Goal: Task Accomplishment & Management: Manage account settings

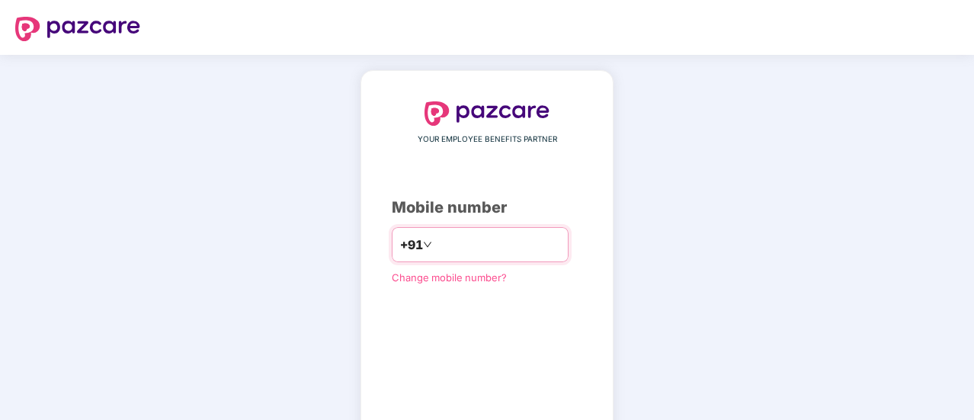
type input "**********"
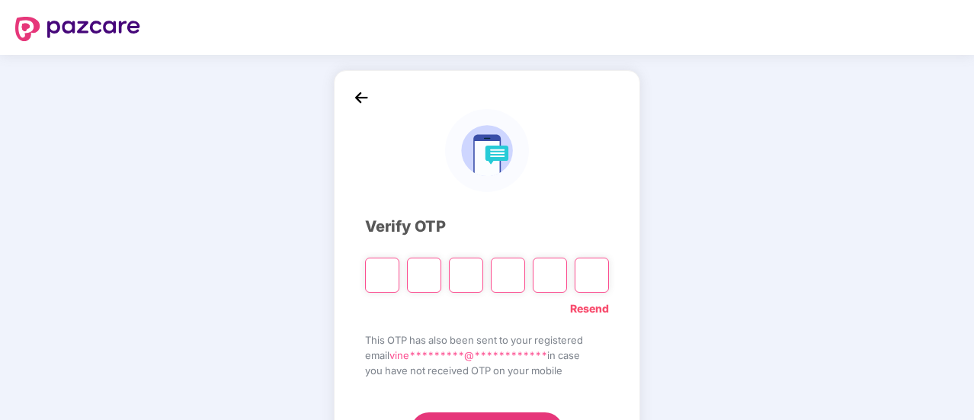
type input "*"
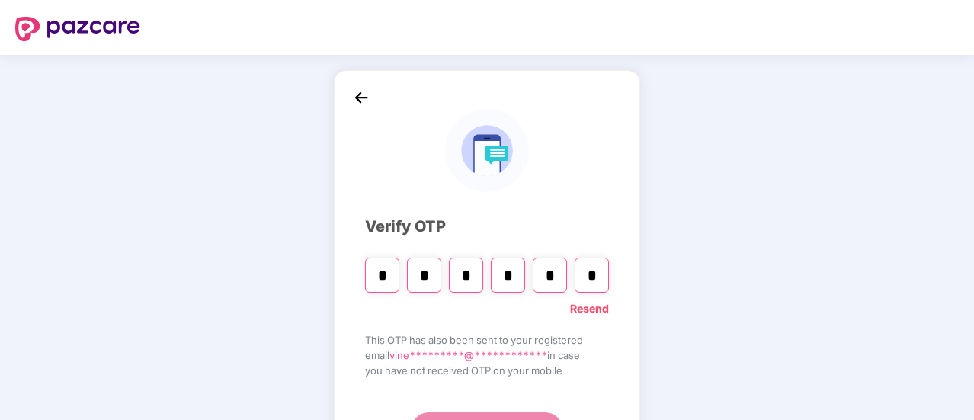
type input "*"
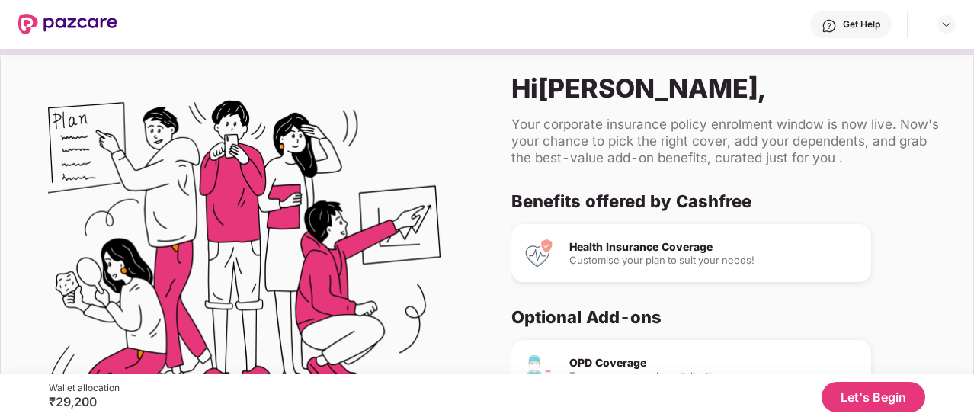
click at [868, 393] on button "Let's Begin" at bounding box center [874, 397] width 104 height 30
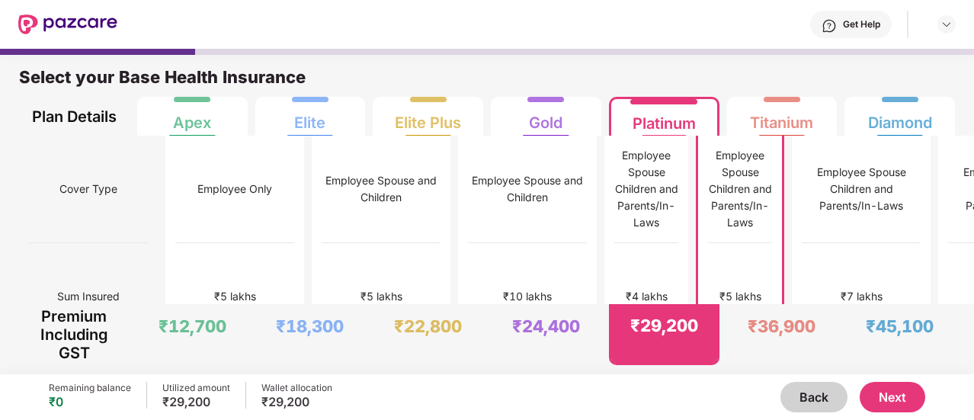
click at [897, 408] on button "Next" at bounding box center [893, 397] width 66 height 30
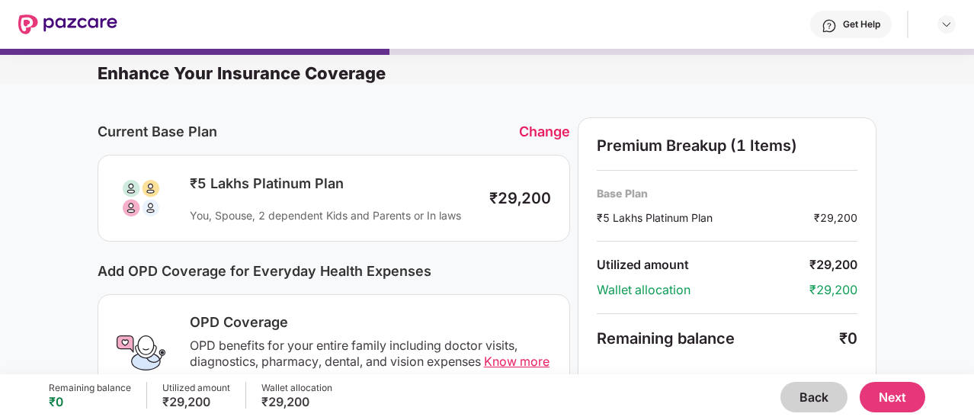
click at [902, 399] on button "Next" at bounding box center [893, 397] width 66 height 30
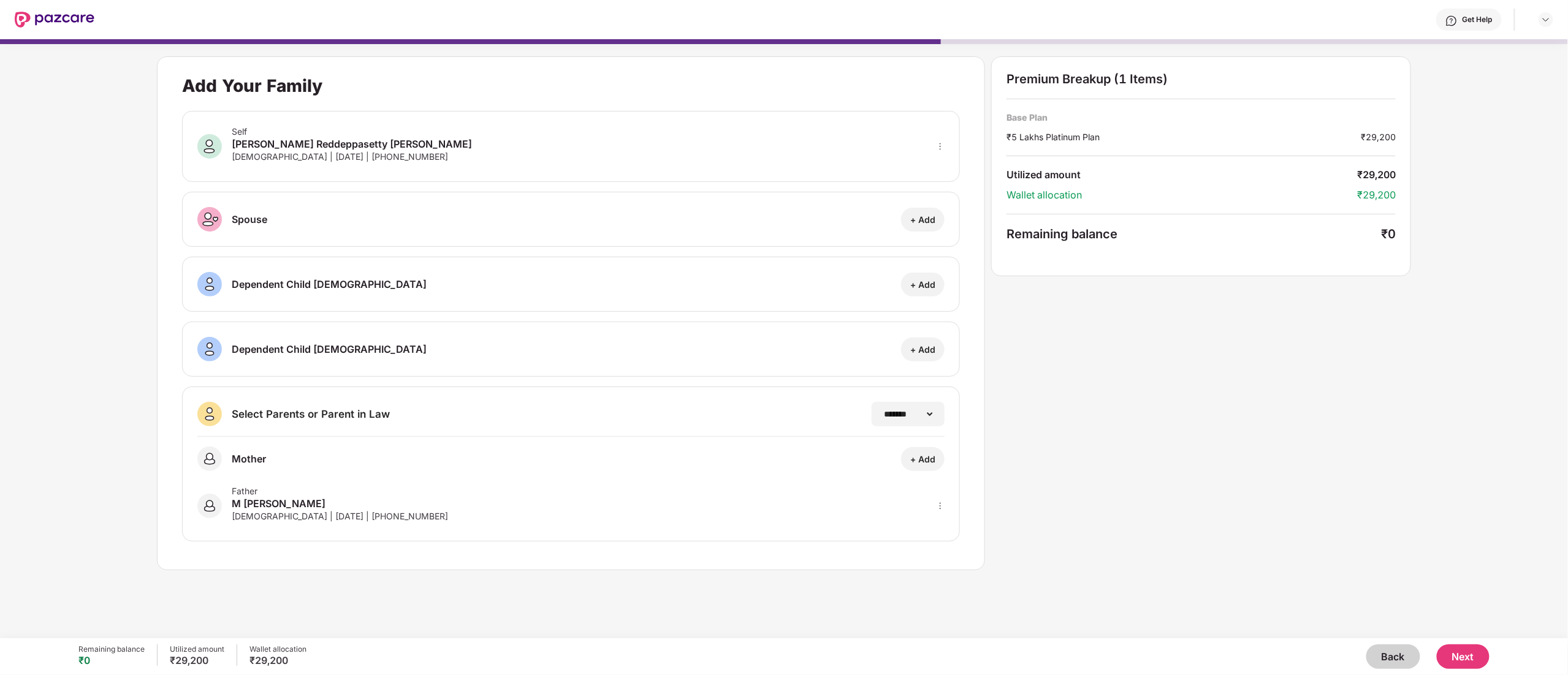
click at [322, 337] on div "Male | 04 May 1967 | +918184947959" at bounding box center [339, 516] width 216 height 10
click at [783, 337] on div "+ Add" at bounding box center [922, 459] width 25 height 11
select select "******"
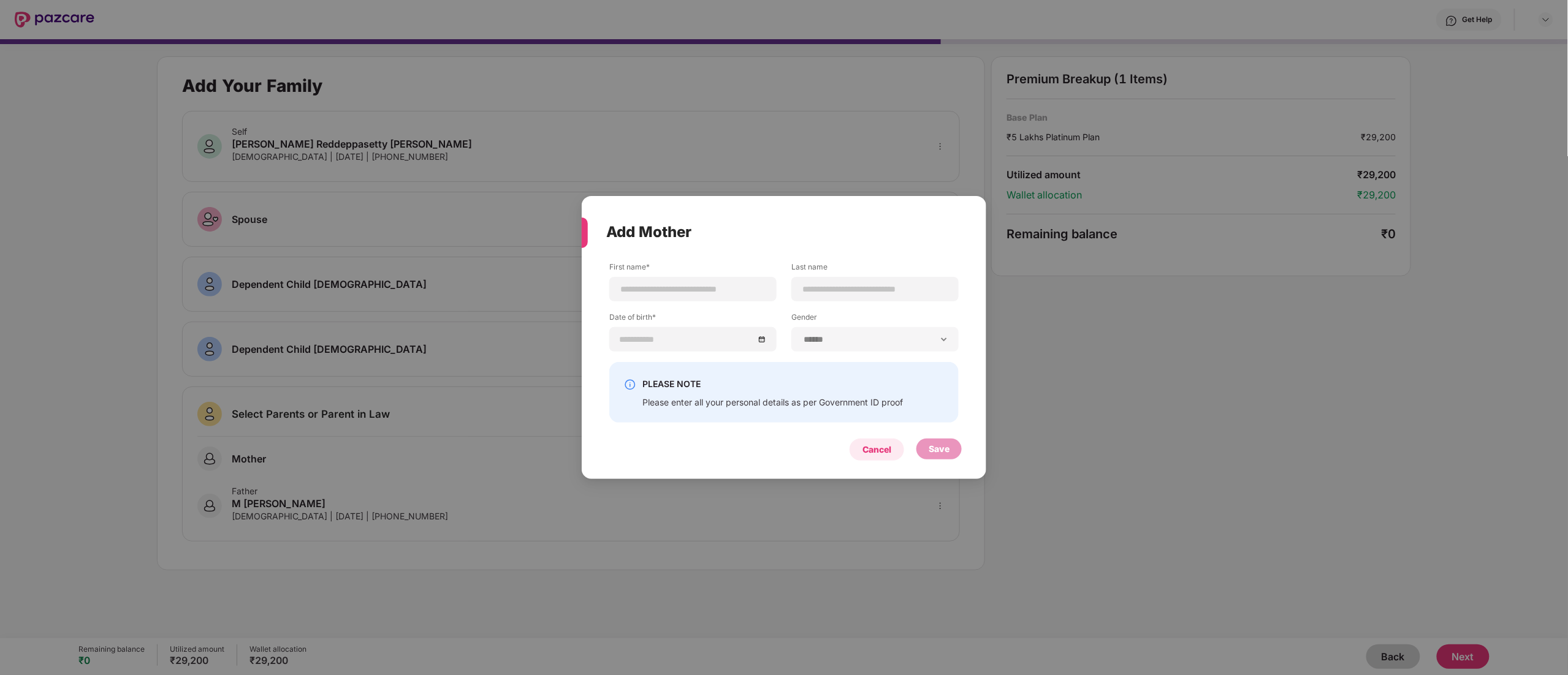
click at [783, 337] on div "Cancel" at bounding box center [877, 449] width 55 height 22
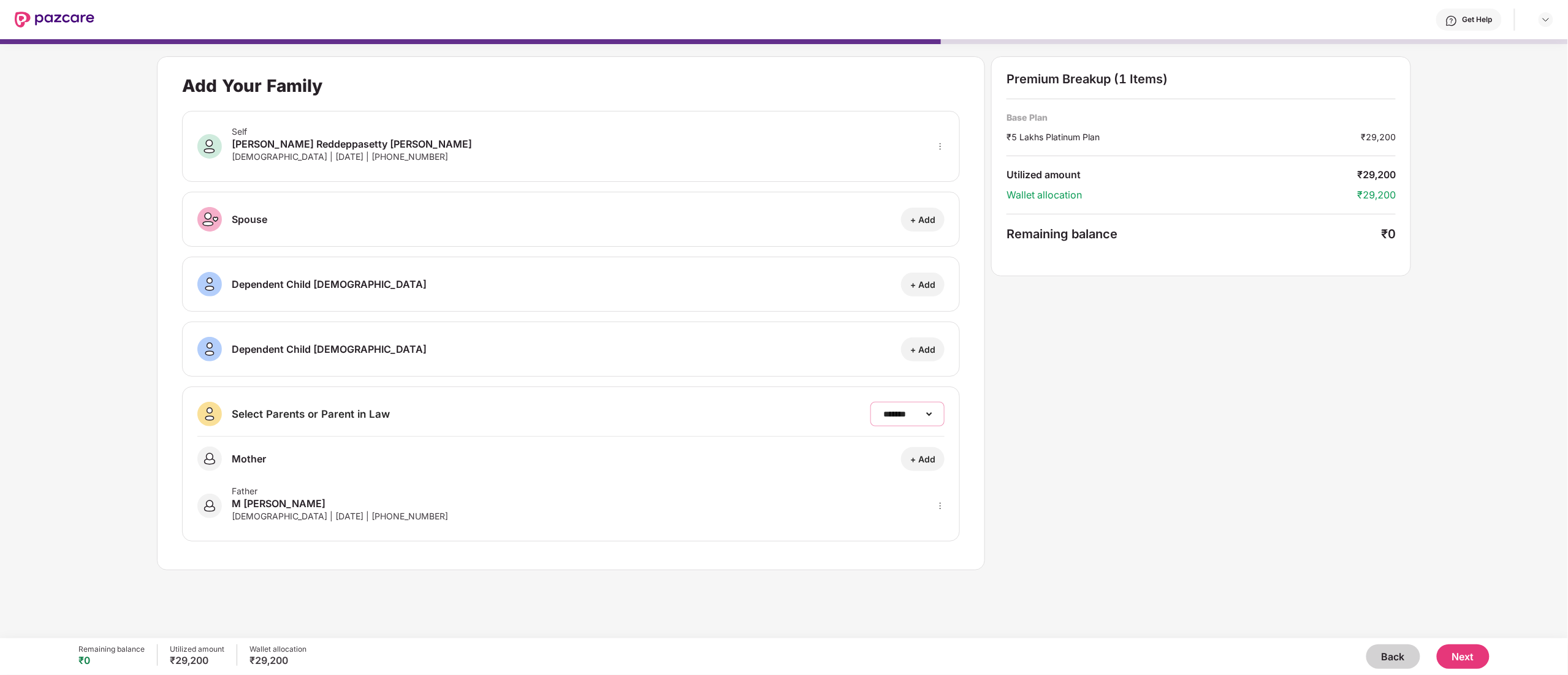
click at [783, 337] on select "**********" at bounding box center [908, 414] width 53 height 10
click at [606, 337] on div "Mother + Add" at bounding box center [572, 459] width 748 height 24
click at [339, 337] on div "Father M Reddappa Chetty Male | 04 May 1967 | +918184947959" at bounding box center [339, 506] width 216 height 40
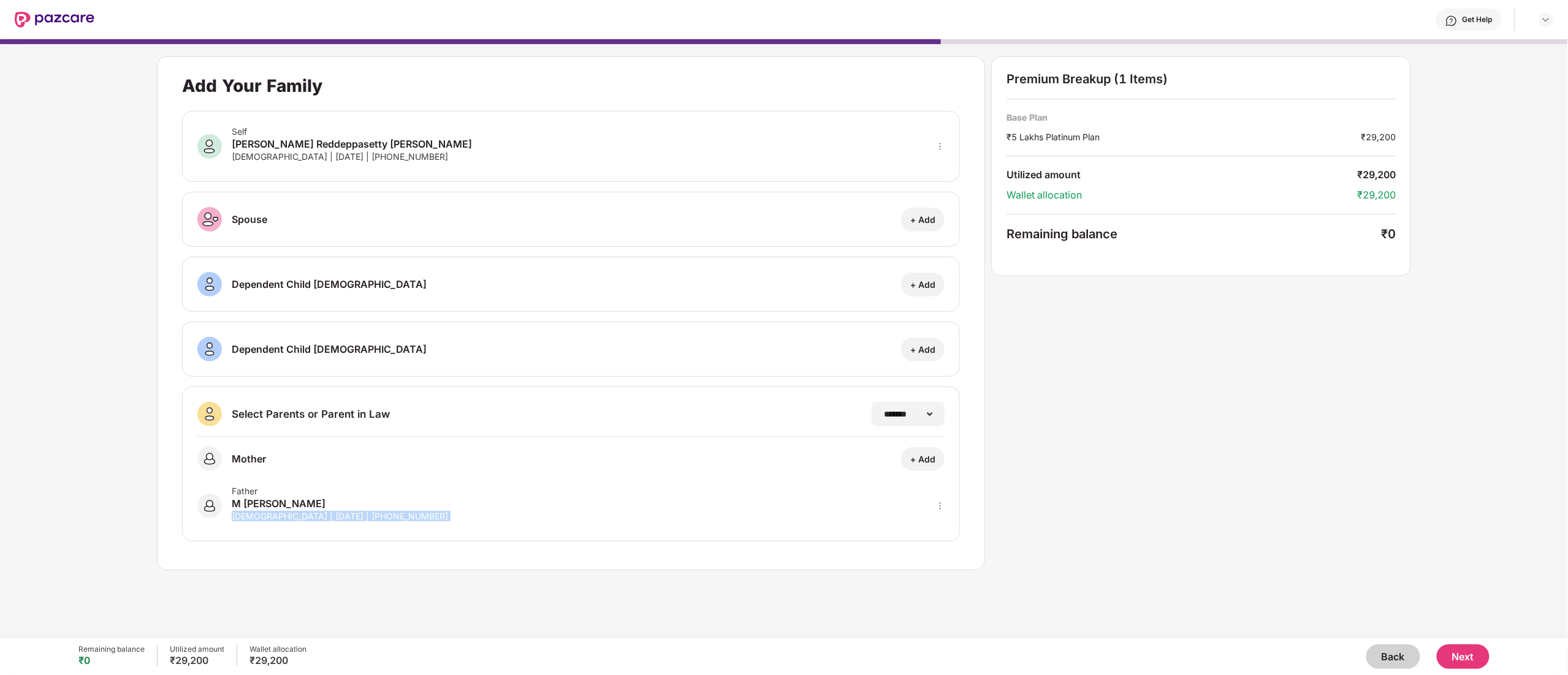
click at [339, 337] on div "Father M Reddappa Chetty Male | 04 May 1967 | +918184947959" at bounding box center [339, 506] width 216 height 40
click at [322, 337] on div "M Reddappa Chetty" at bounding box center [339, 504] width 216 height 14
click at [361, 337] on div "Father" at bounding box center [339, 491] width 216 height 10
click at [314, 337] on div "M Reddappa Chetty" at bounding box center [339, 504] width 216 height 14
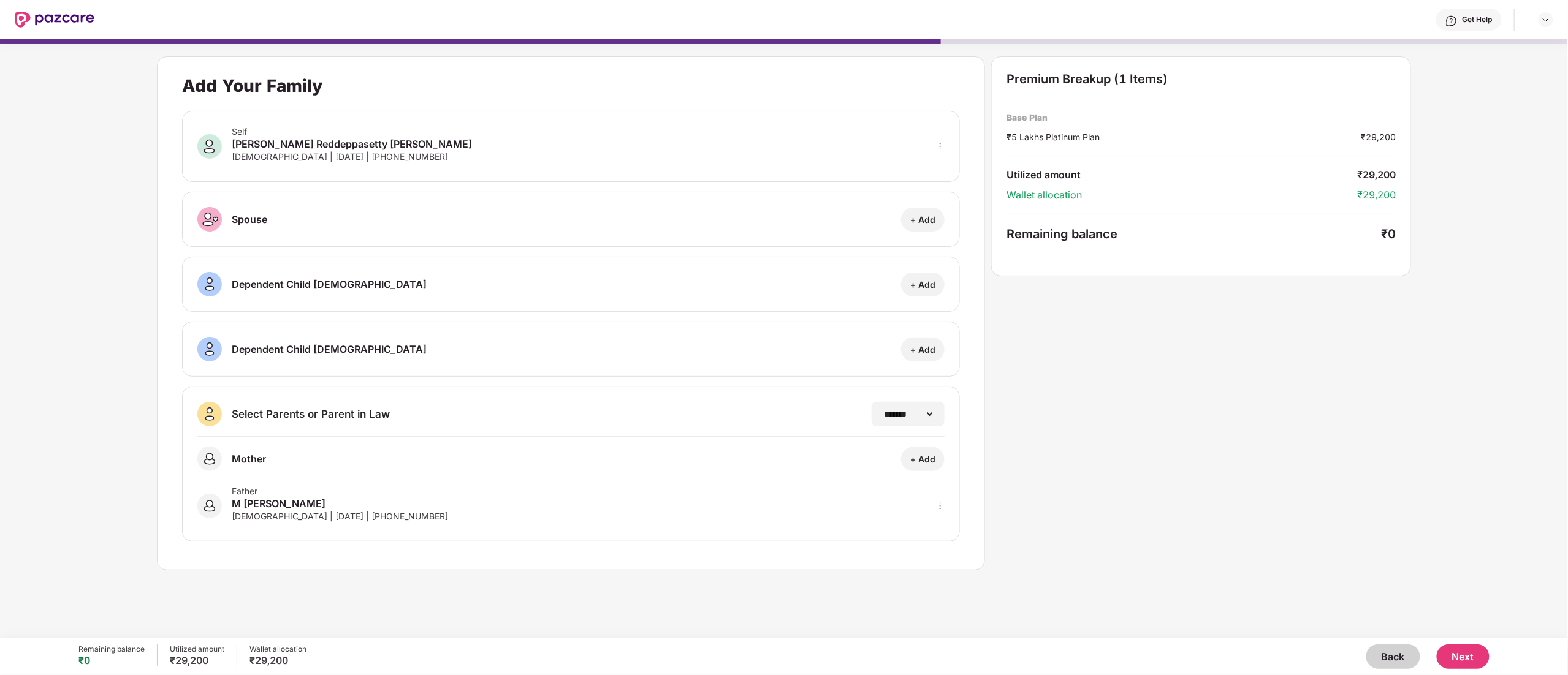
click at [314, 337] on div "M Reddappa Chetty" at bounding box center [339, 504] width 216 height 14
click at [341, 337] on div "Male | 04 May 1967 | +918184947959" at bounding box center [339, 516] width 216 height 10
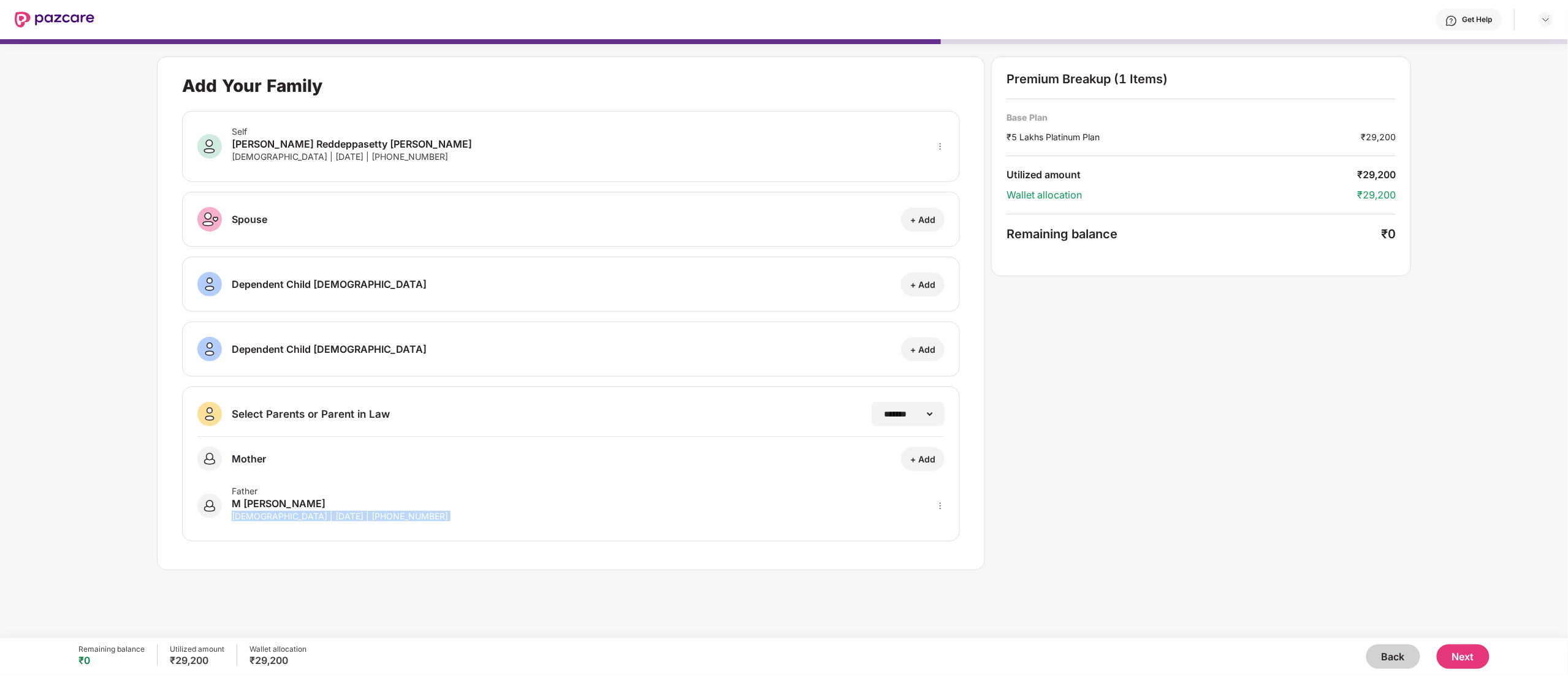
click at [341, 337] on div "Male | 04 May 1967 | +918184947959" at bounding box center [339, 516] width 216 height 10
click at [710, 337] on div "Father M Reddappa Chetty Male | 04 May 1967 | +918184947959" at bounding box center [572, 498] width 748 height 55
click at [268, 337] on div "**********" at bounding box center [571, 464] width 778 height 155
drag, startPoint x: 268, startPoint y: 531, endPoint x: 231, endPoint y: 499, distance: 48.9
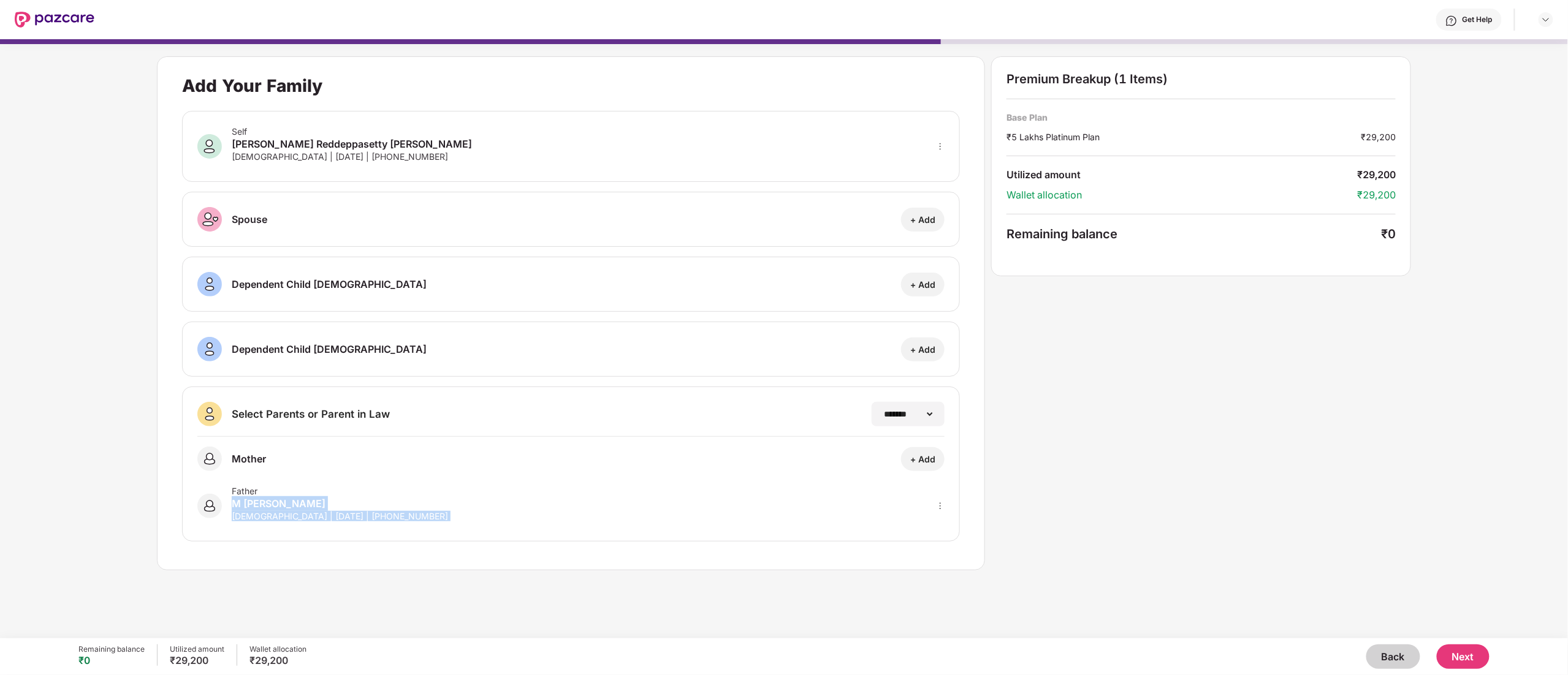
click at [231, 337] on div "**********" at bounding box center [571, 464] width 778 height 155
click at [232, 337] on div "M Reddappa Chetty" at bounding box center [339, 504] width 216 height 14
click at [301, 337] on div "Male | 04 May 1967 | +918184947959" at bounding box center [339, 516] width 216 height 10
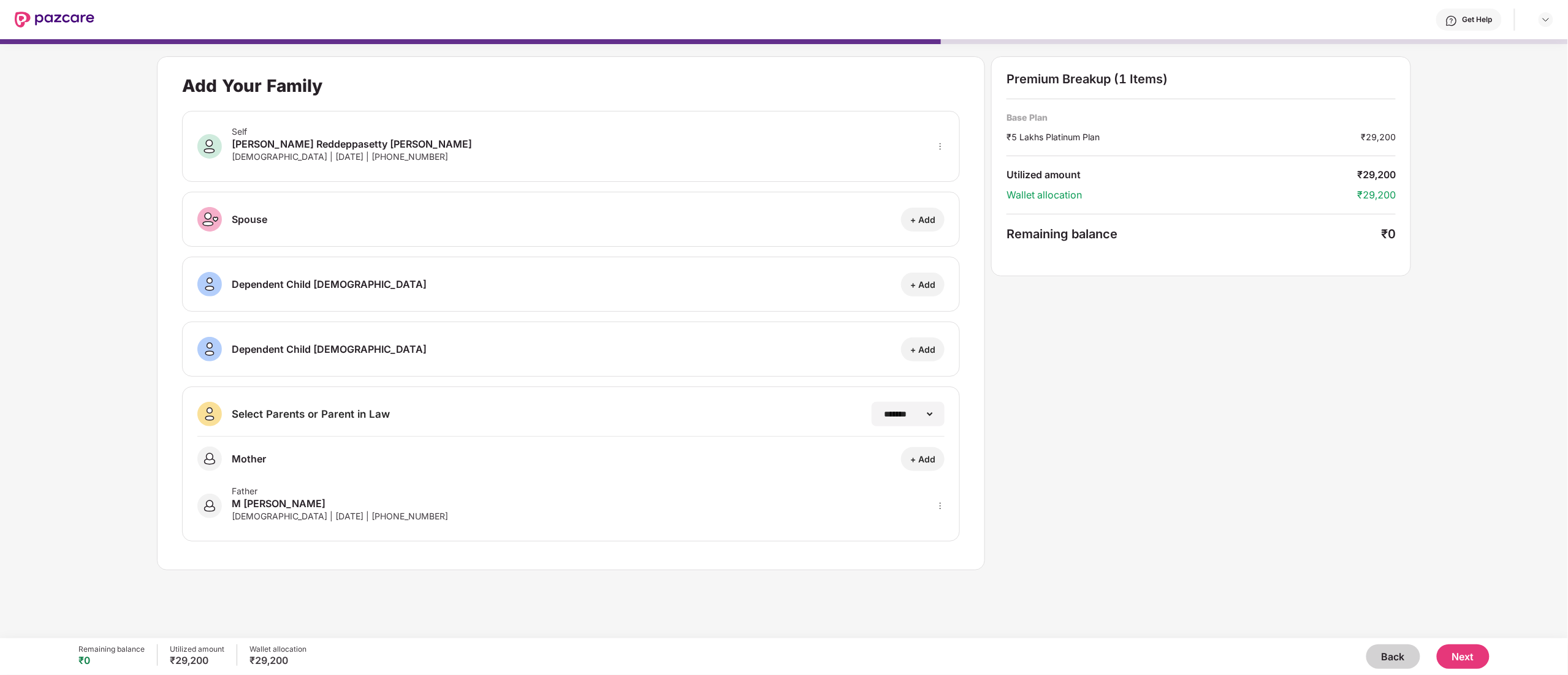
click at [783, 337] on button "Next" at bounding box center [1463, 657] width 53 height 24
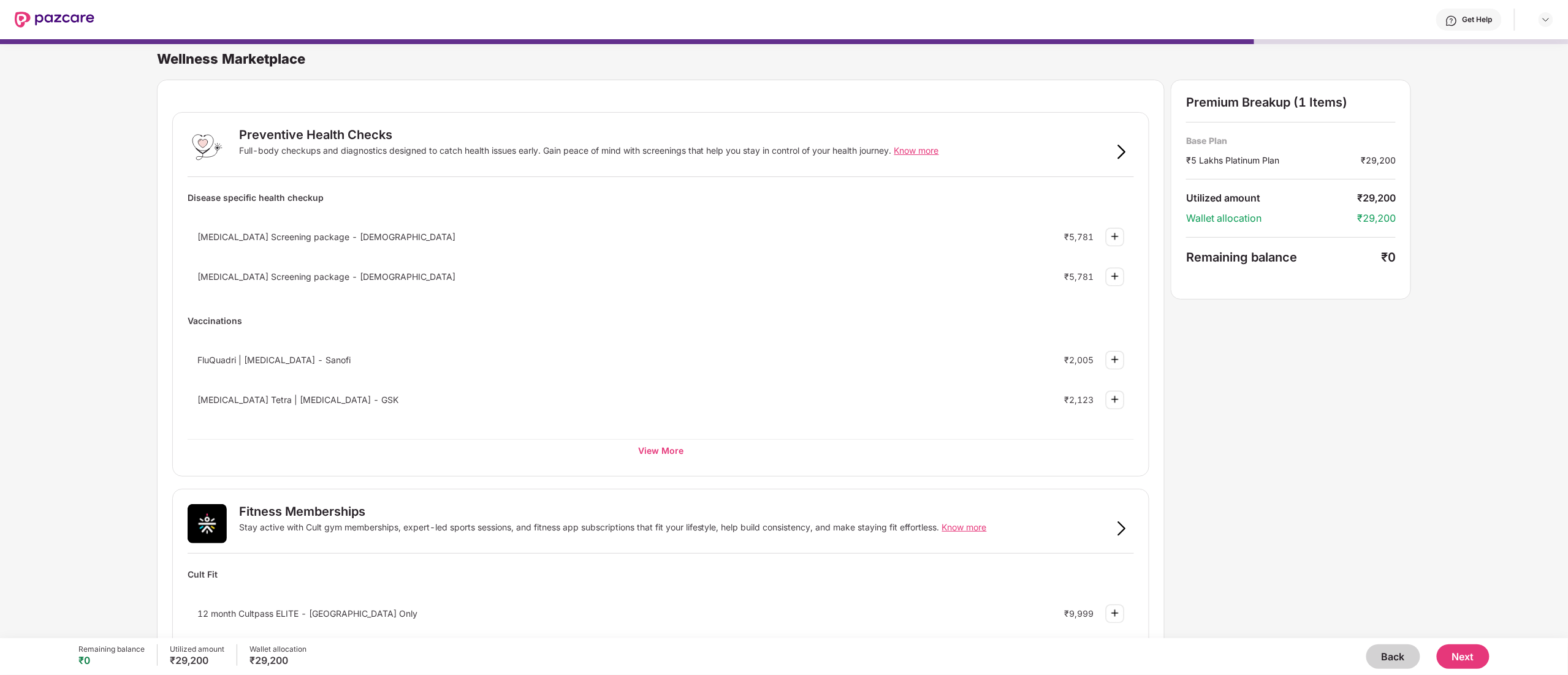
click at [783, 337] on button "Back" at bounding box center [1393, 657] width 54 height 24
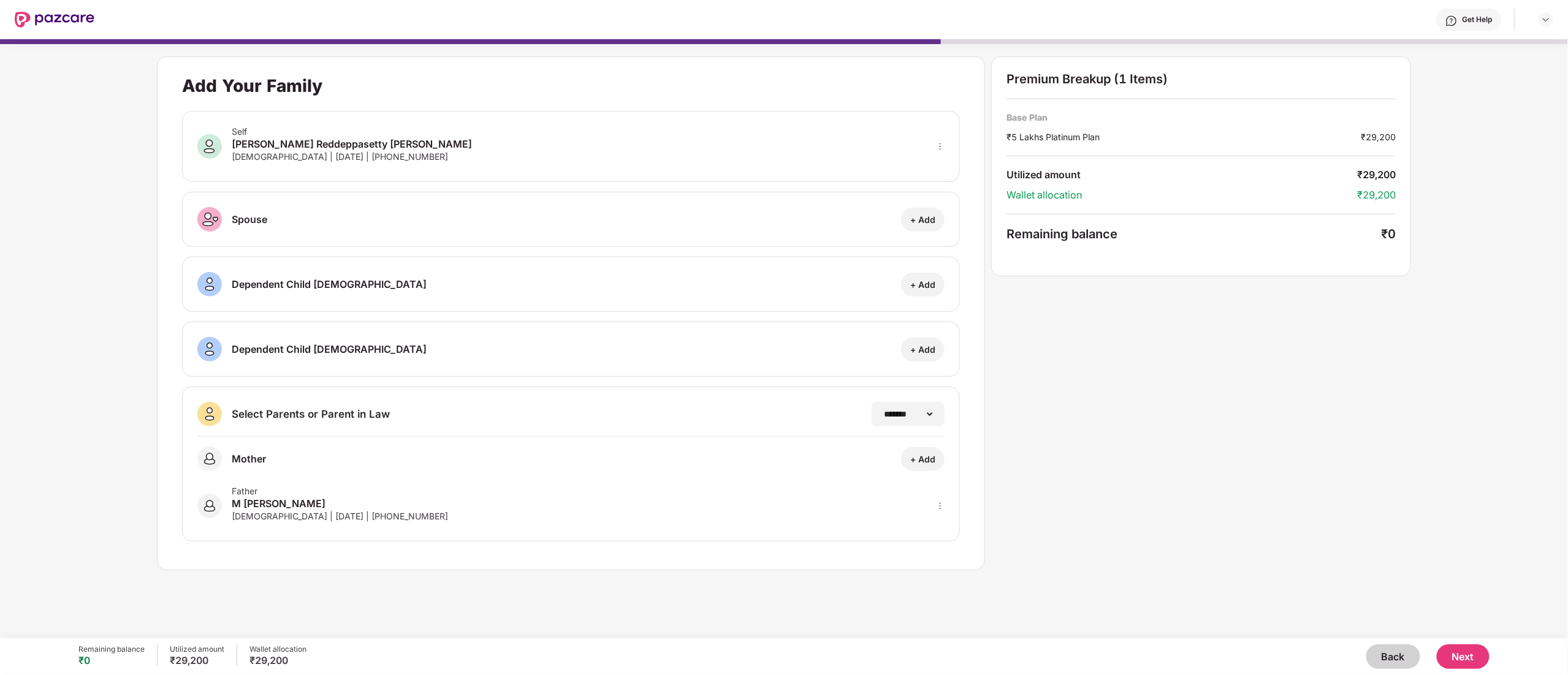
click at [783, 337] on div "+ Add" at bounding box center [922, 459] width 25 height 11
select select "******"
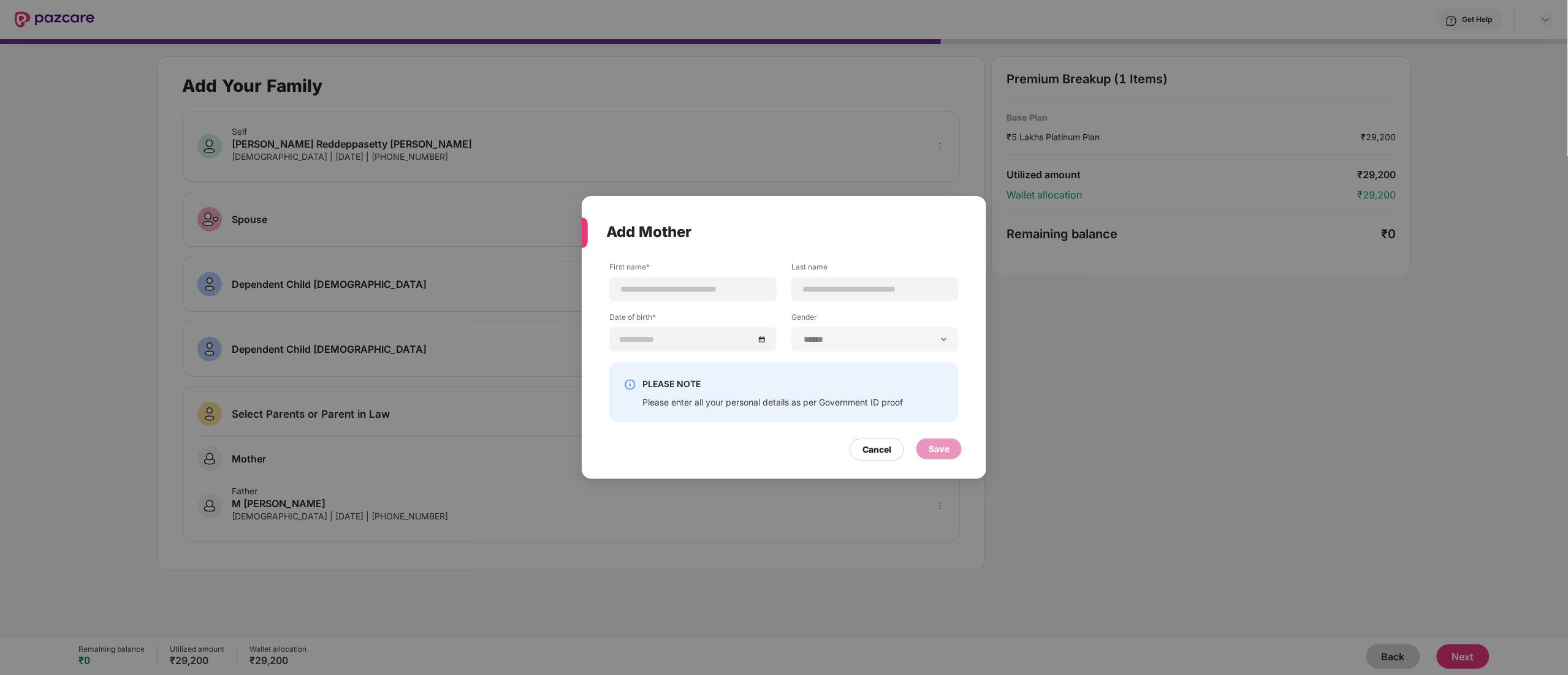
click at [367, 337] on div "Add Mother First name* Last name Date of birth* Gender ****** **** ****** PLEAS…" at bounding box center [784, 338] width 1568 height 675
click at [783, 337] on div "Cancel" at bounding box center [877, 449] width 29 height 14
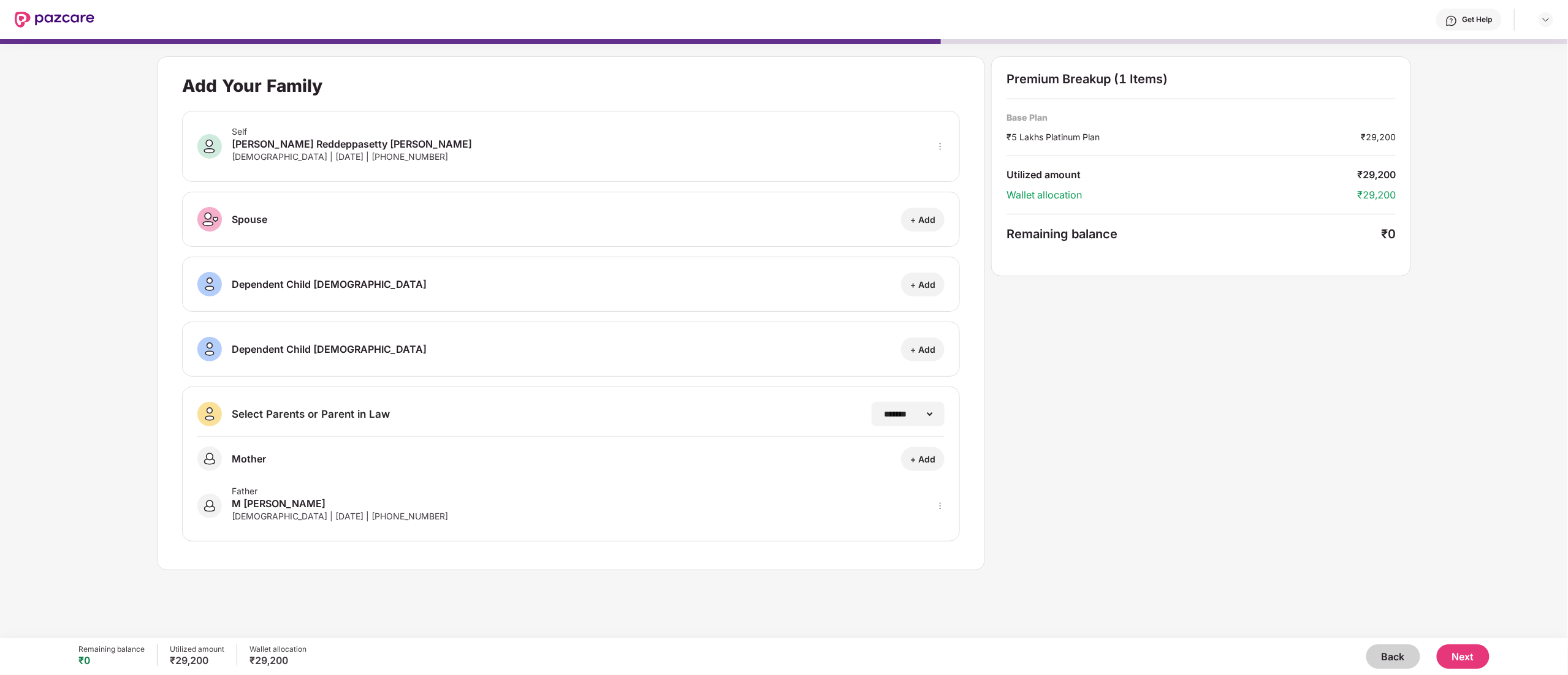
click at [783, 337] on button "Next" at bounding box center [1463, 657] width 53 height 24
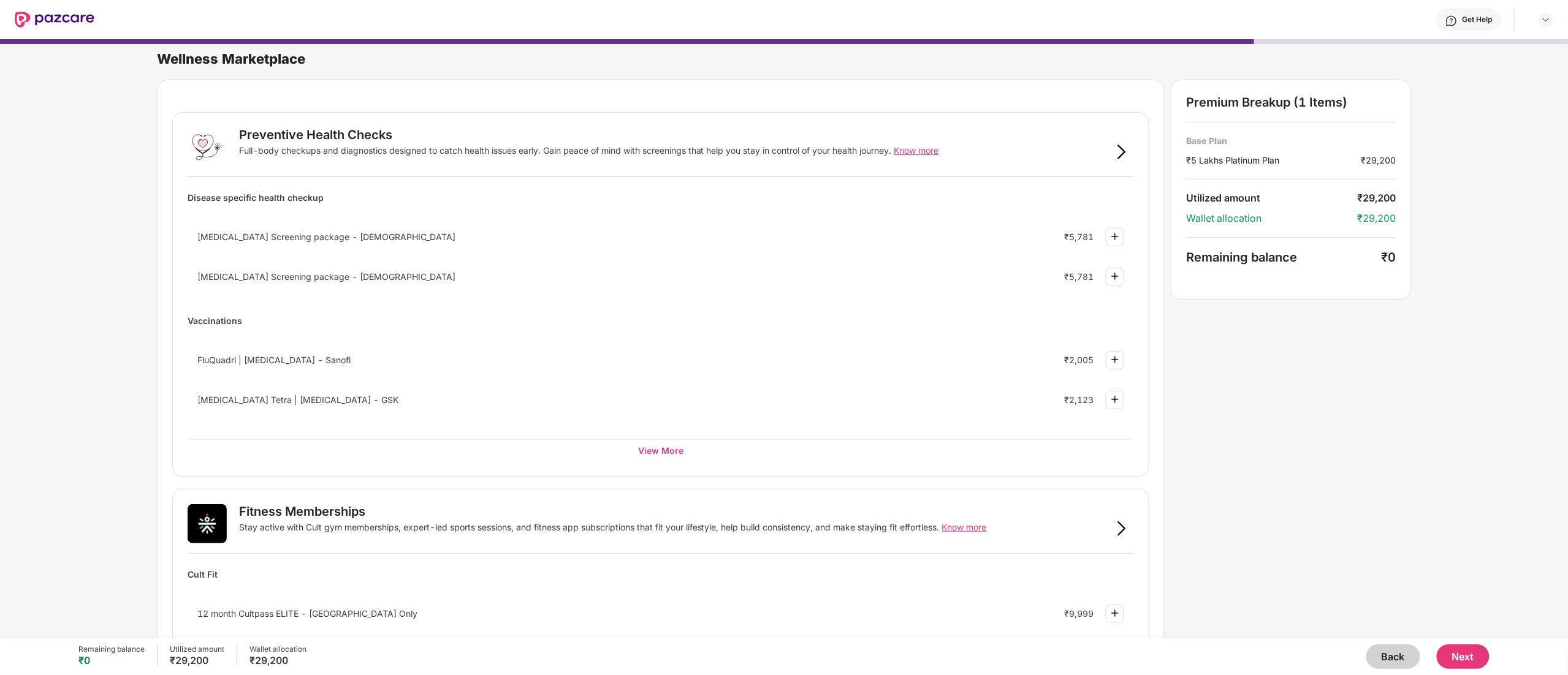
click at [783, 337] on button "Next" at bounding box center [1463, 657] width 53 height 24
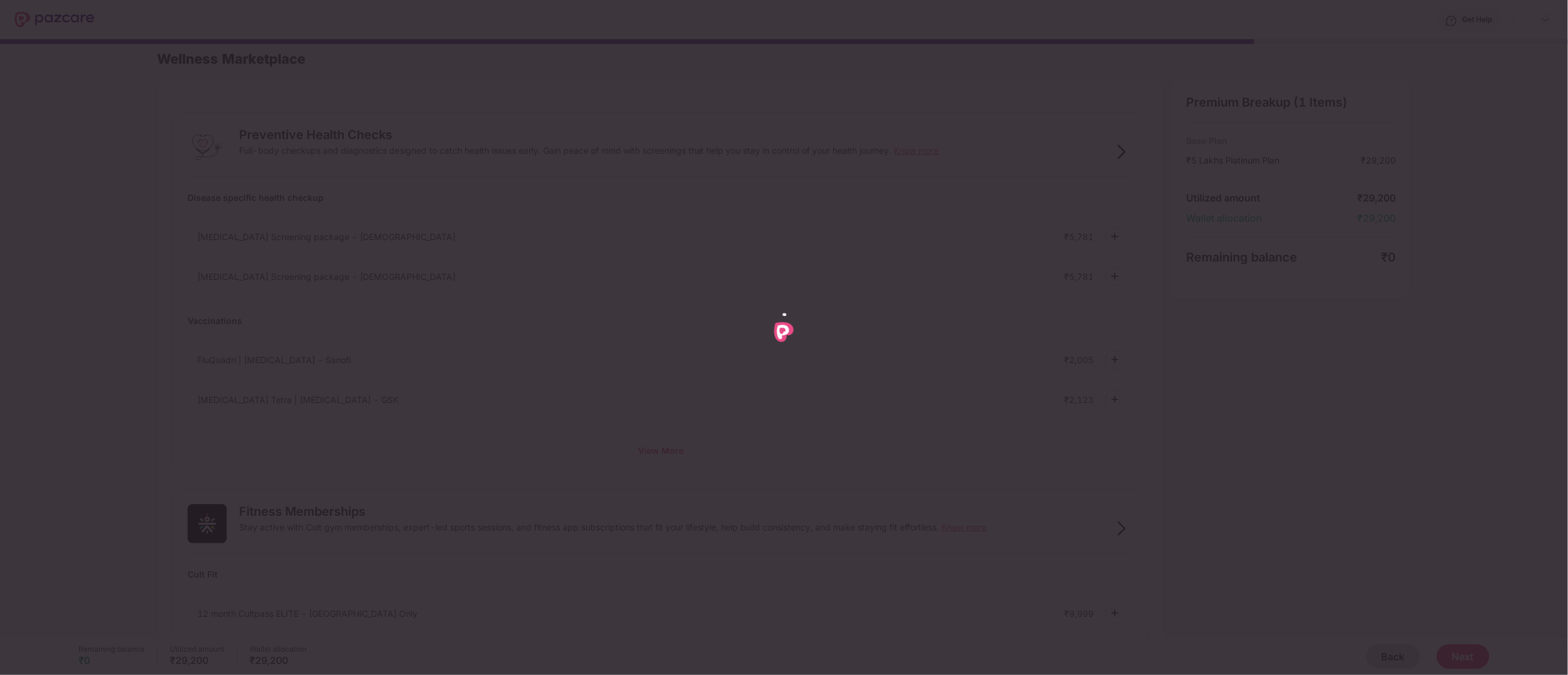
click at [783, 337] on div at bounding box center [784, 338] width 1568 height 675
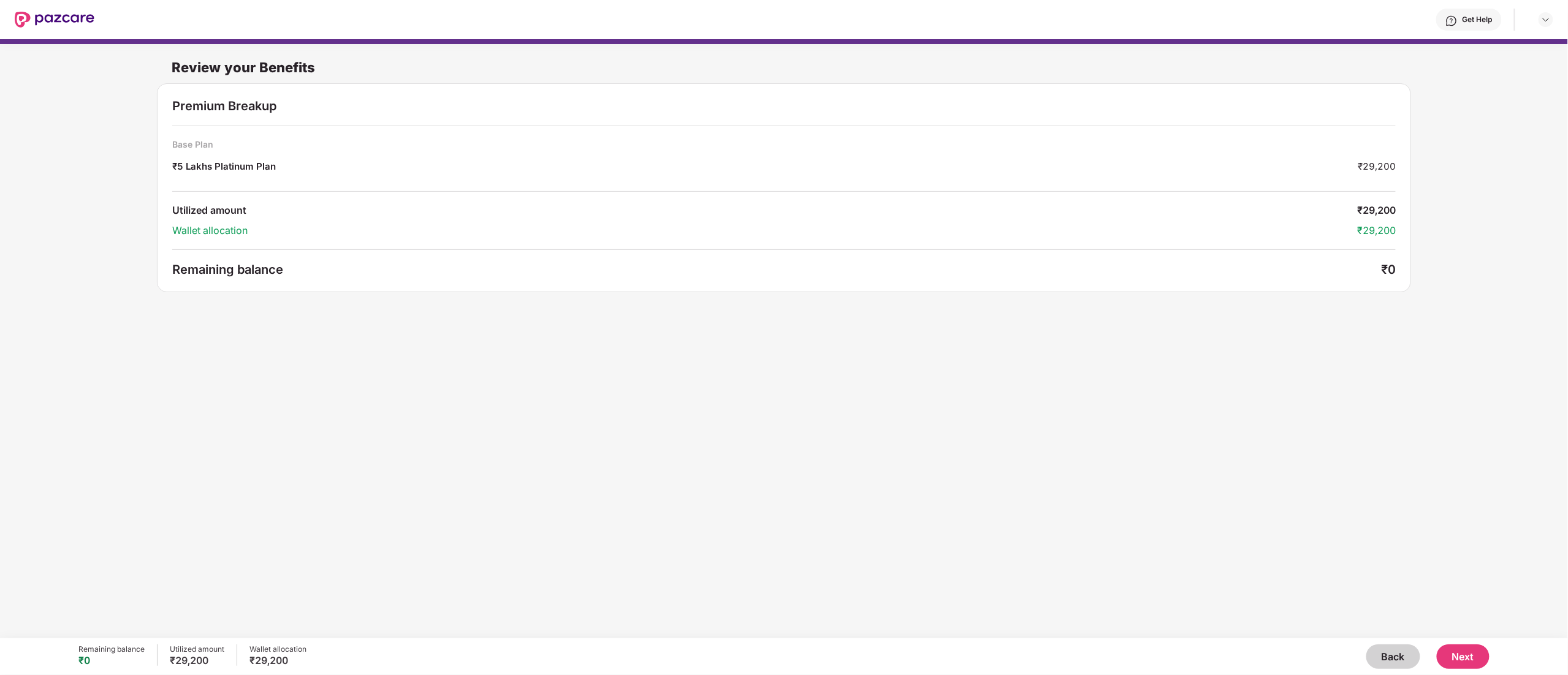
click at [783, 337] on button "Next" at bounding box center [1463, 657] width 53 height 24
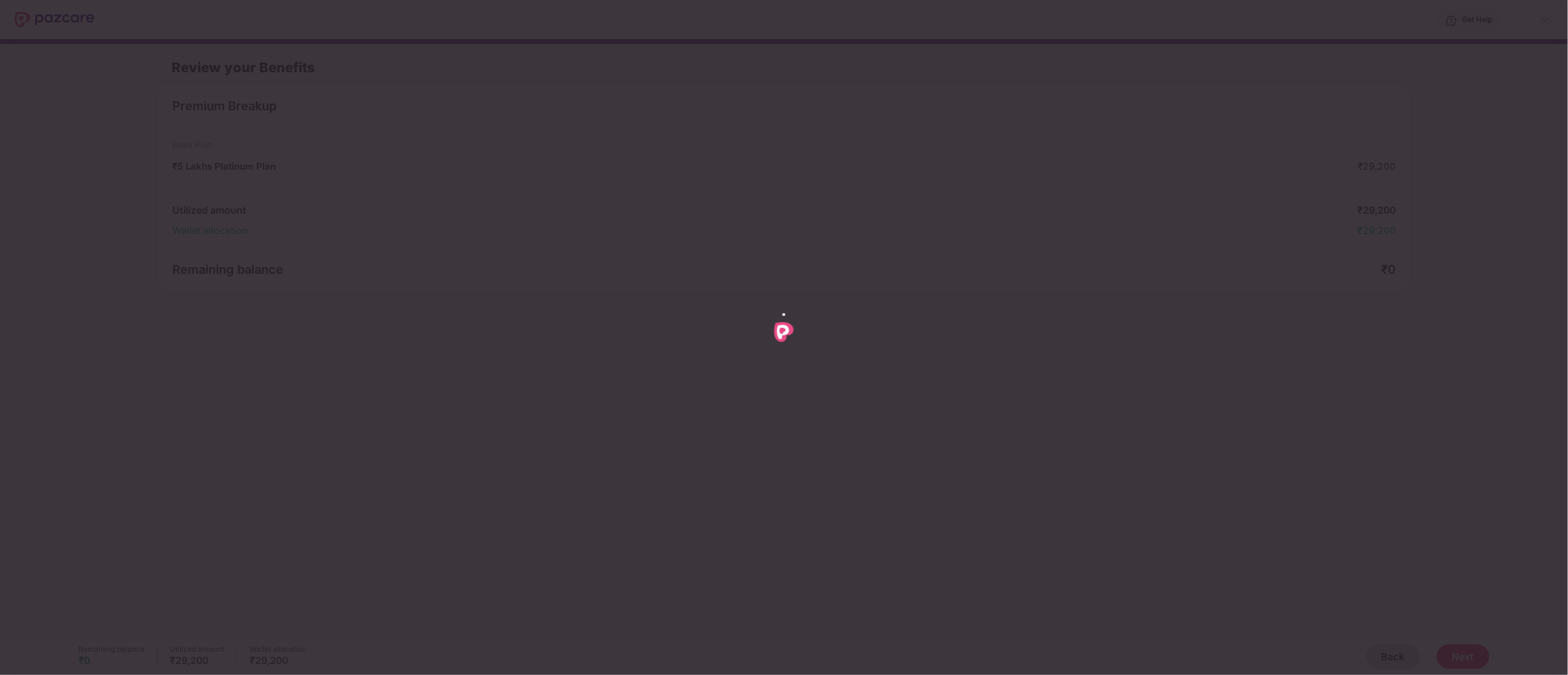
click at [783, 337] on div at bounding box center [784, 338] width 1568 height 675
click at [988, 325] on div at bounding box center [784, 338] width 1568 height 675
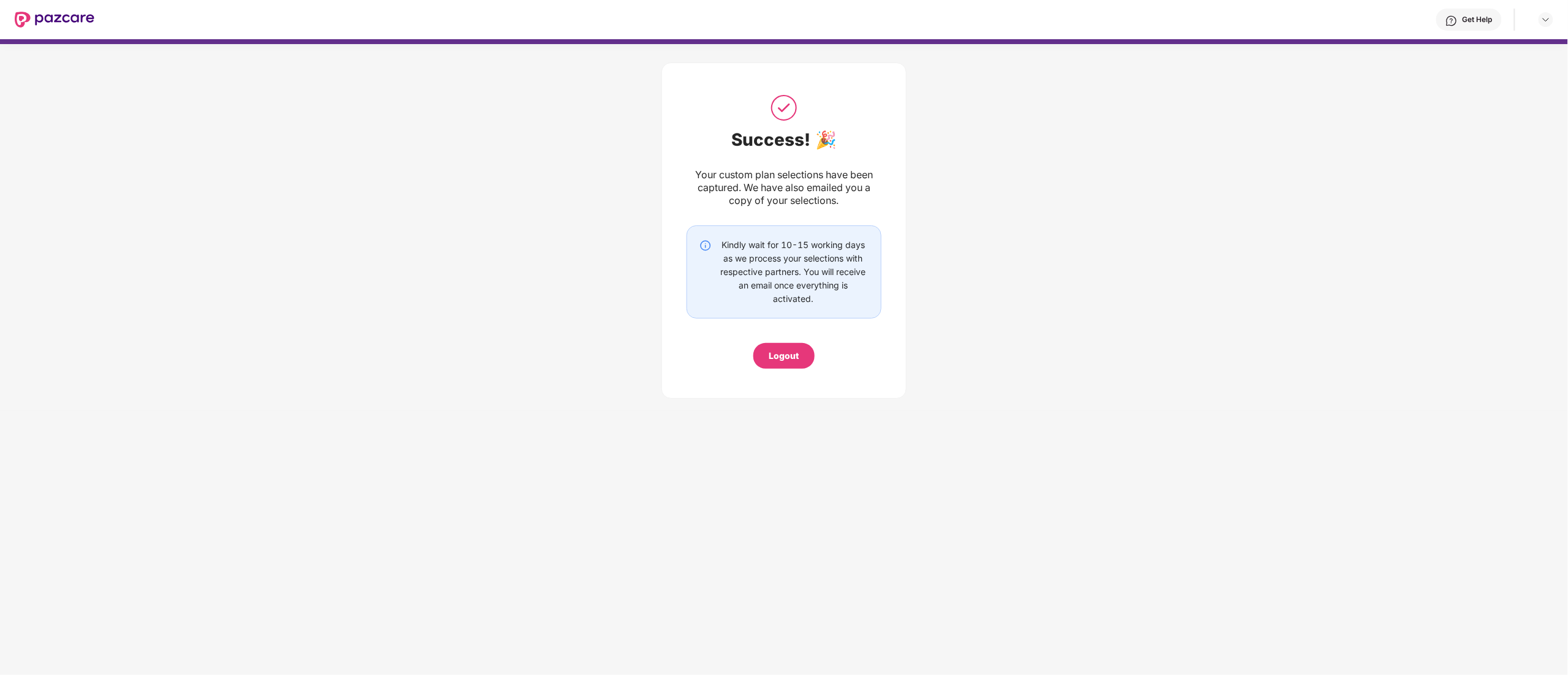
click at [783, 362] on div "Logout" at bounding box center [784, 356] width 30 height 14
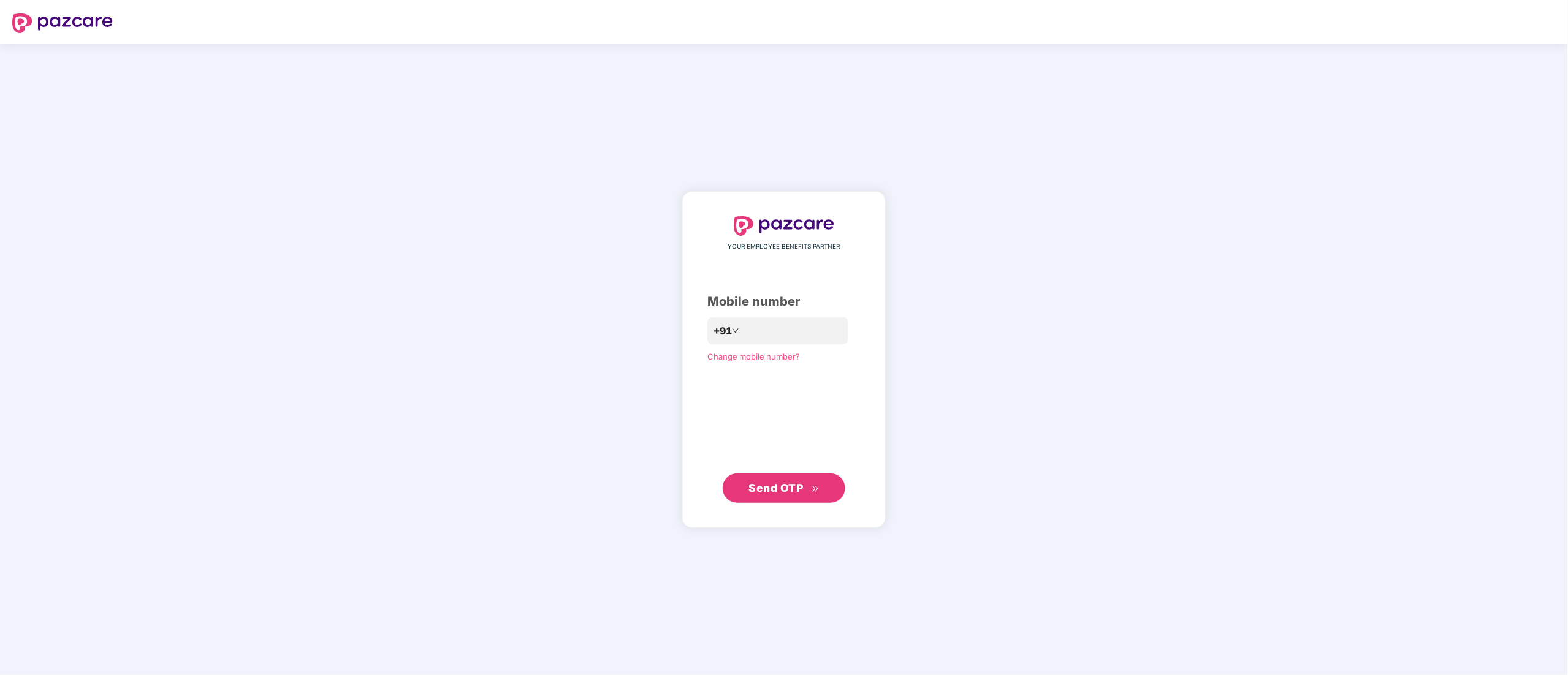
click at [783, 362] on span "Change mobile number?" at bounding box center [753, 356] width 92 height 12
click at [768, 324] on input "number" at bounding box center [792, 331] width 101 height 19
type input "**********"
click at [761, 494] on span "Send OTP" at bounding box center [777, 488] width 55 height 13
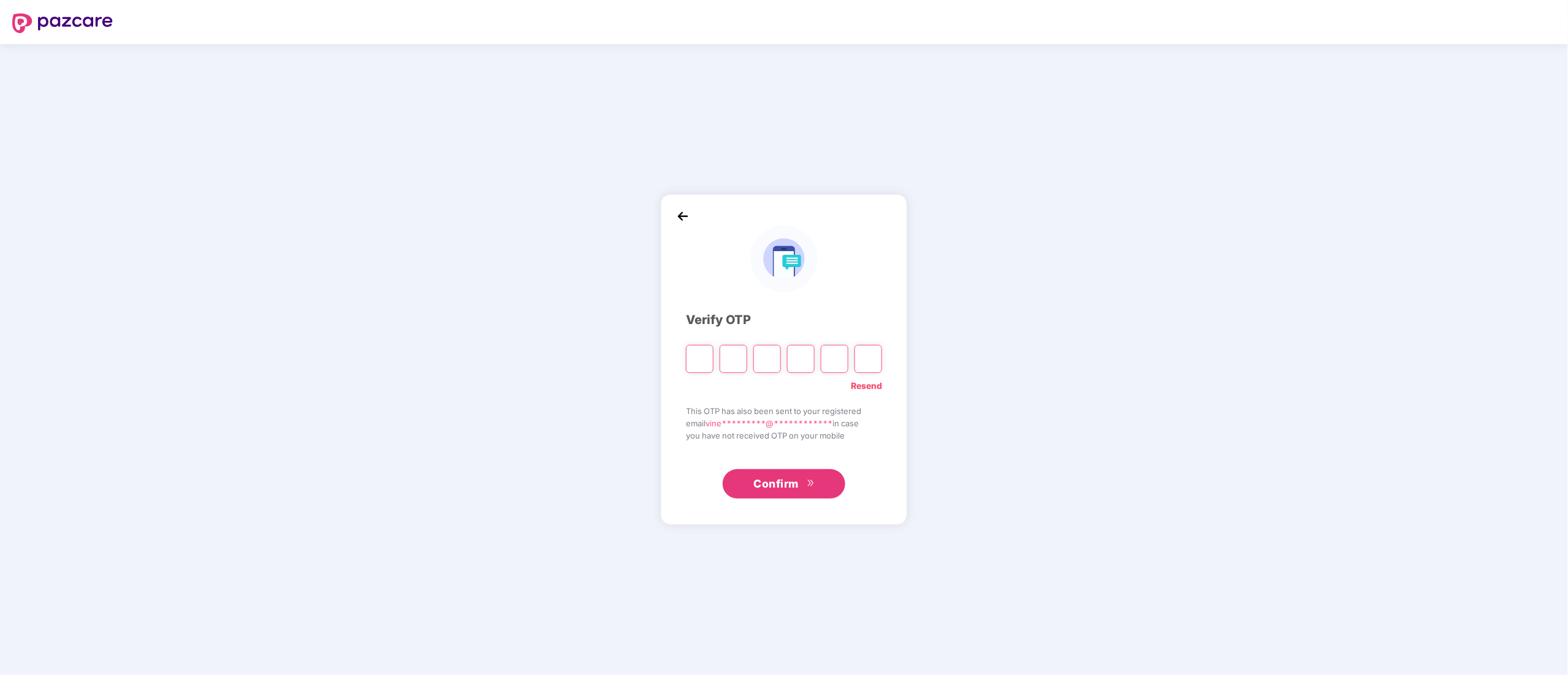
type input "*"
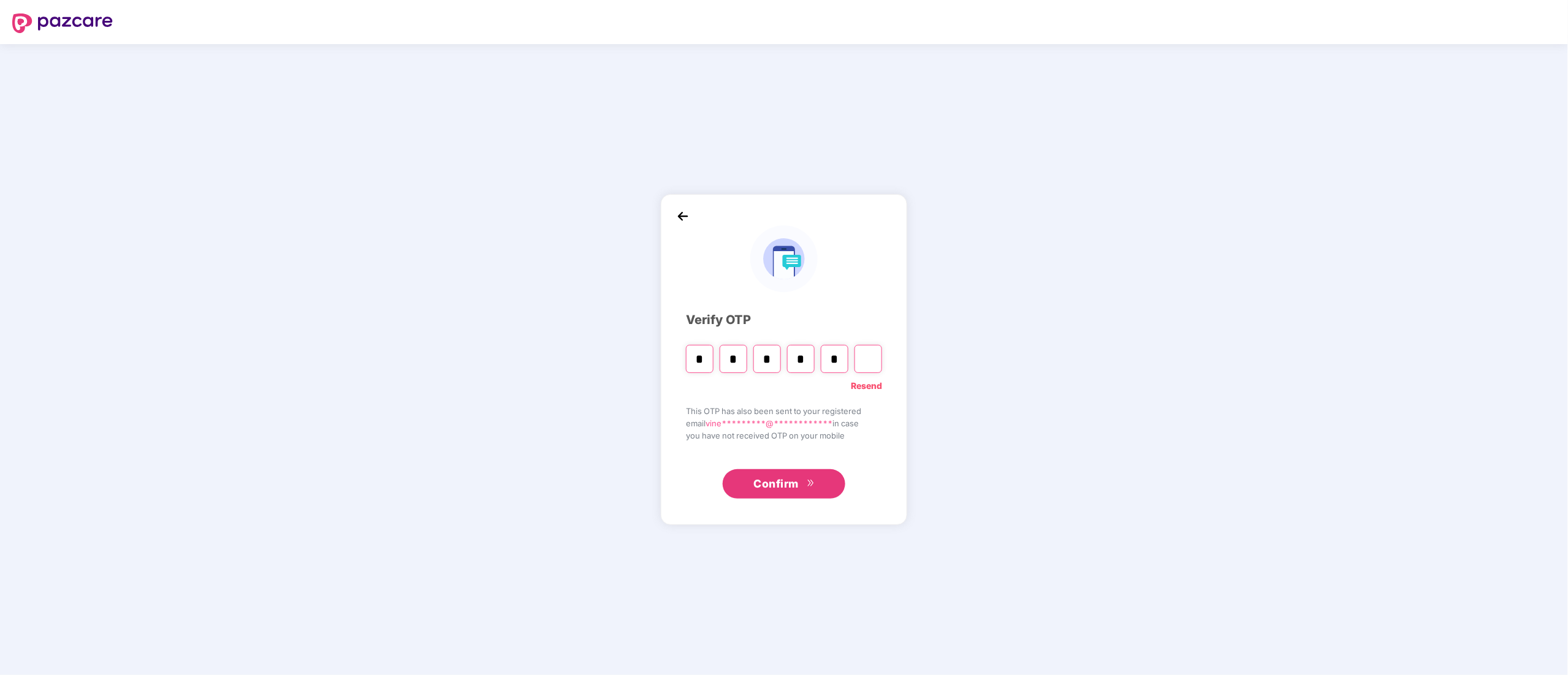
type input "*"
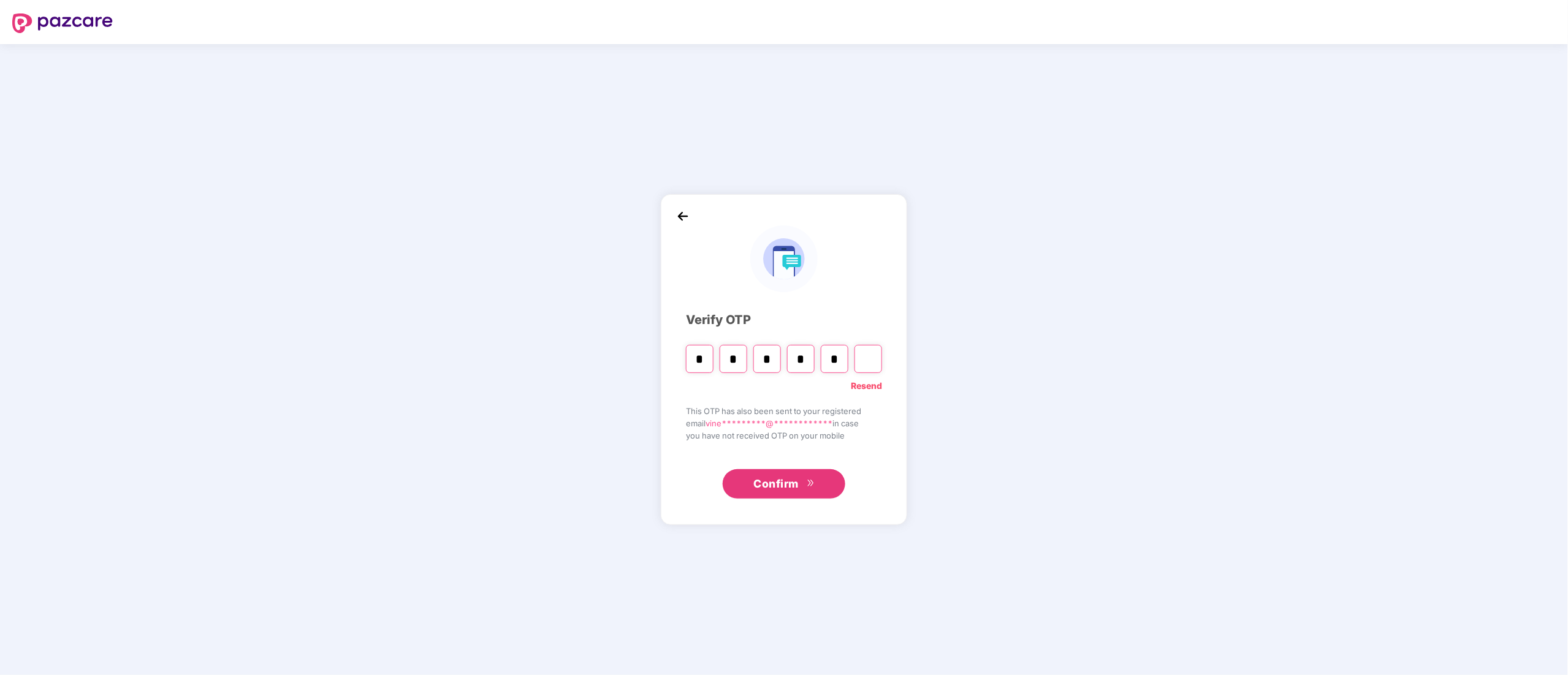
click at [805, 488] on button "Confirm" at bounding box center [784, 484] width 122 height 30
click at [844, 365] on input "*" at bounding box center [835, 358] width 27 height 28
type input "*"
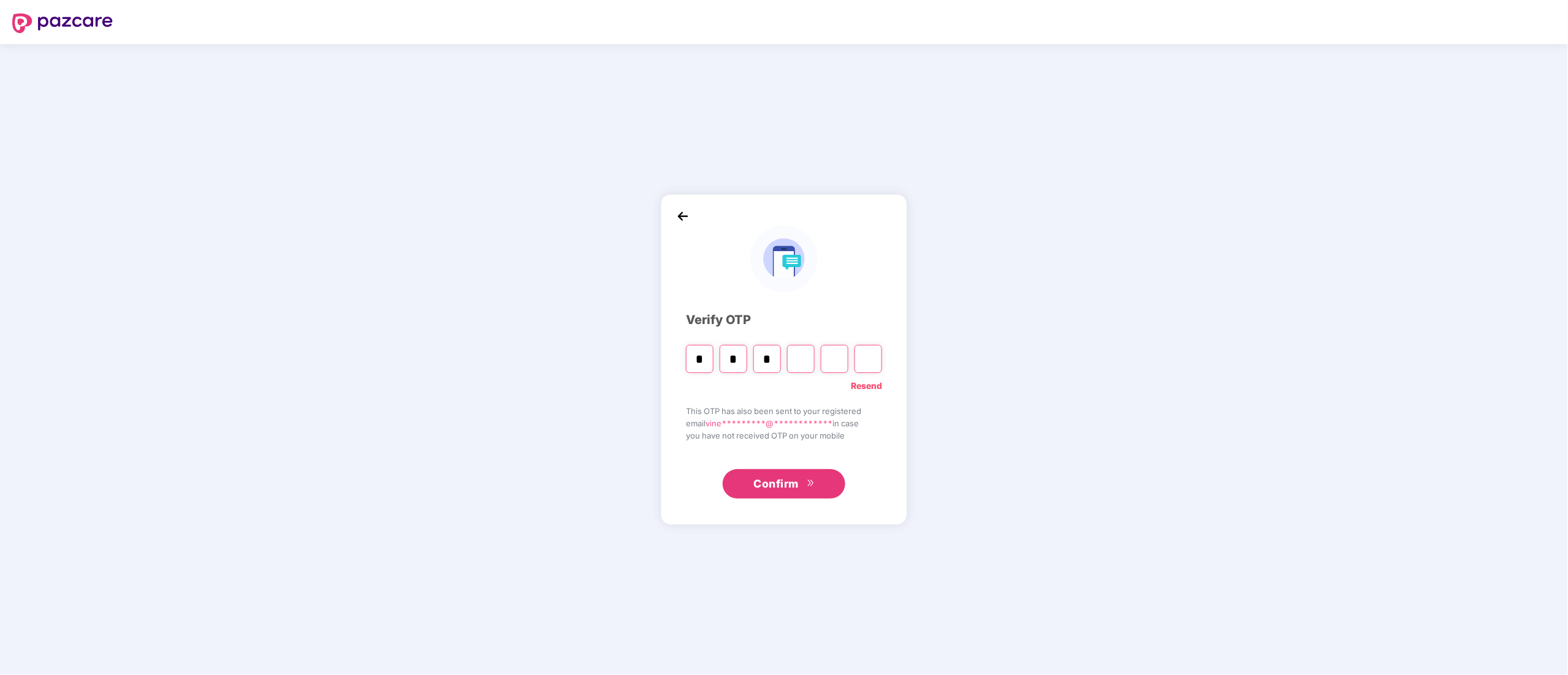
type input "*"
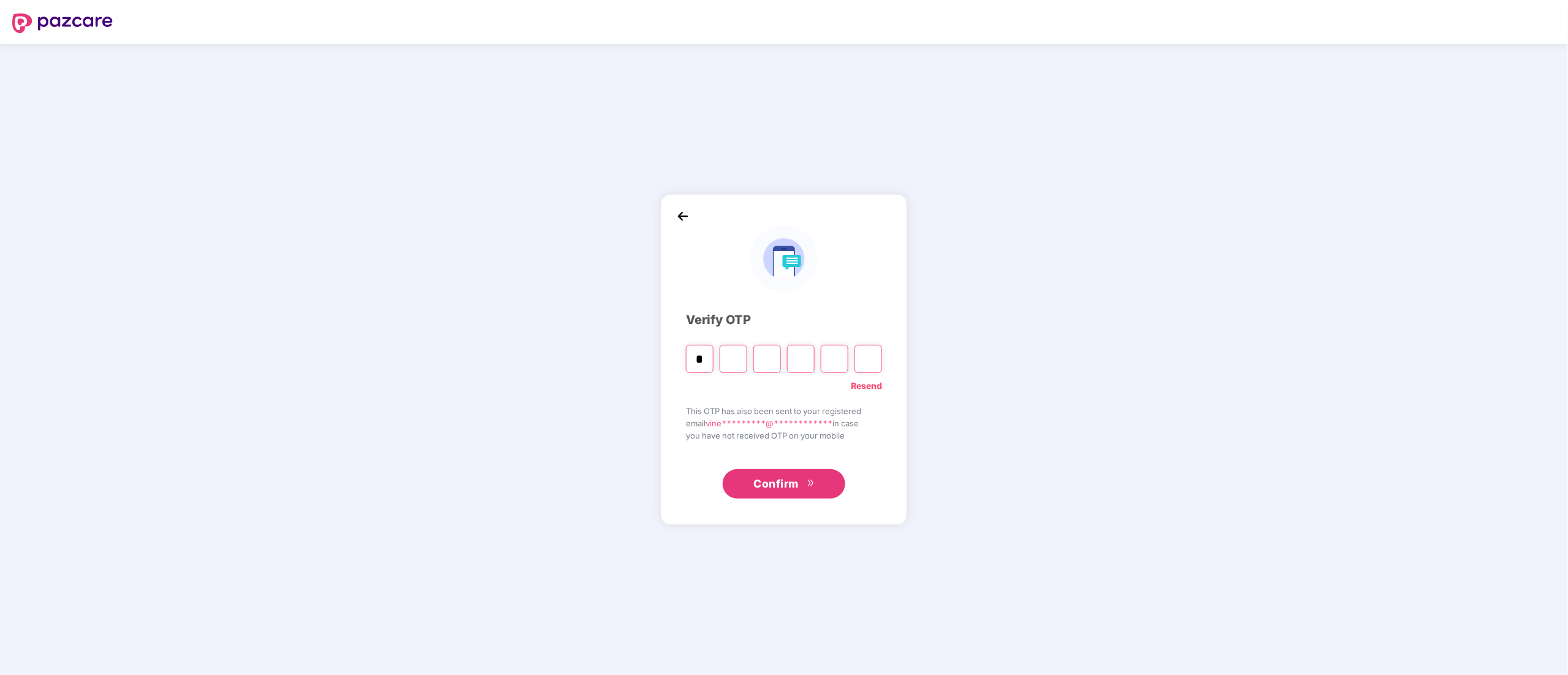
type input "*"
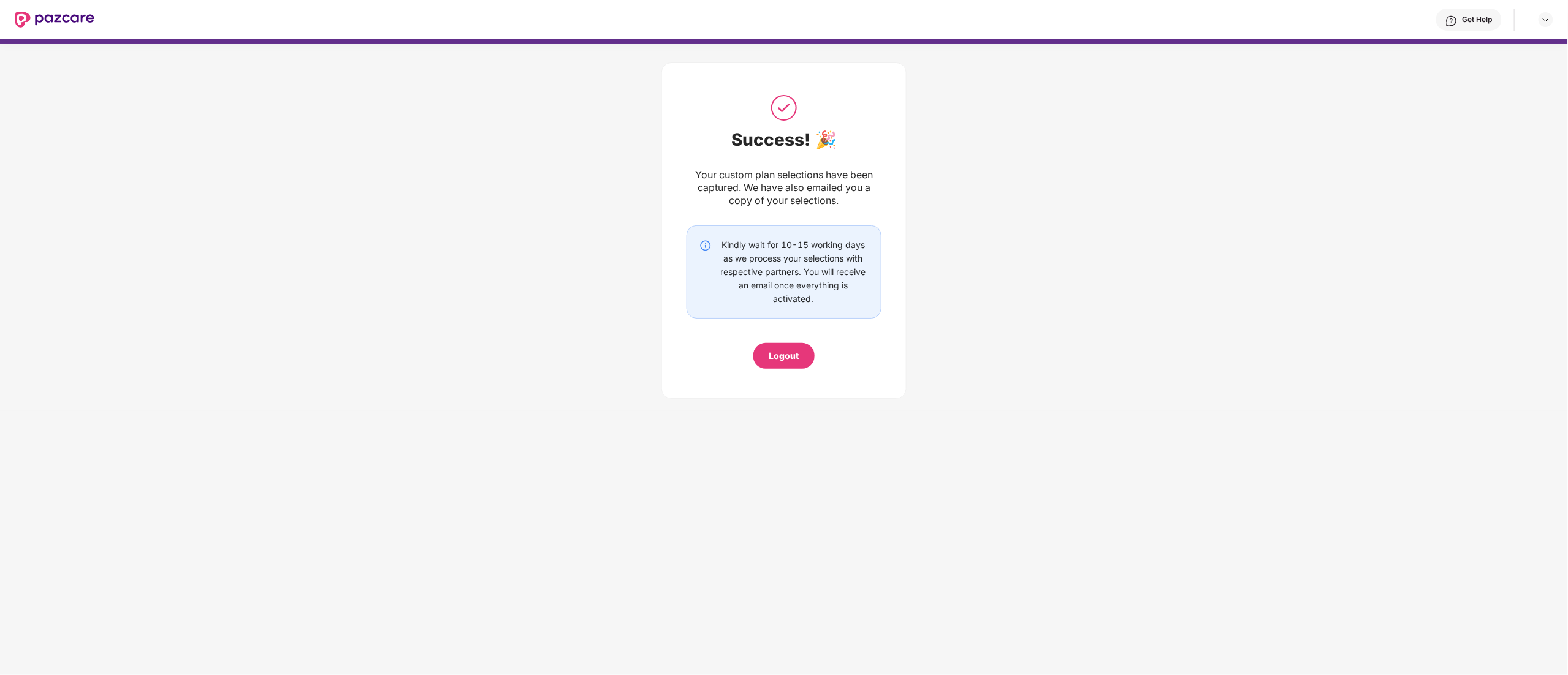
click at [1475, 12] on div "Get Help" at bounding box center [1469, 19] width 66 height 22
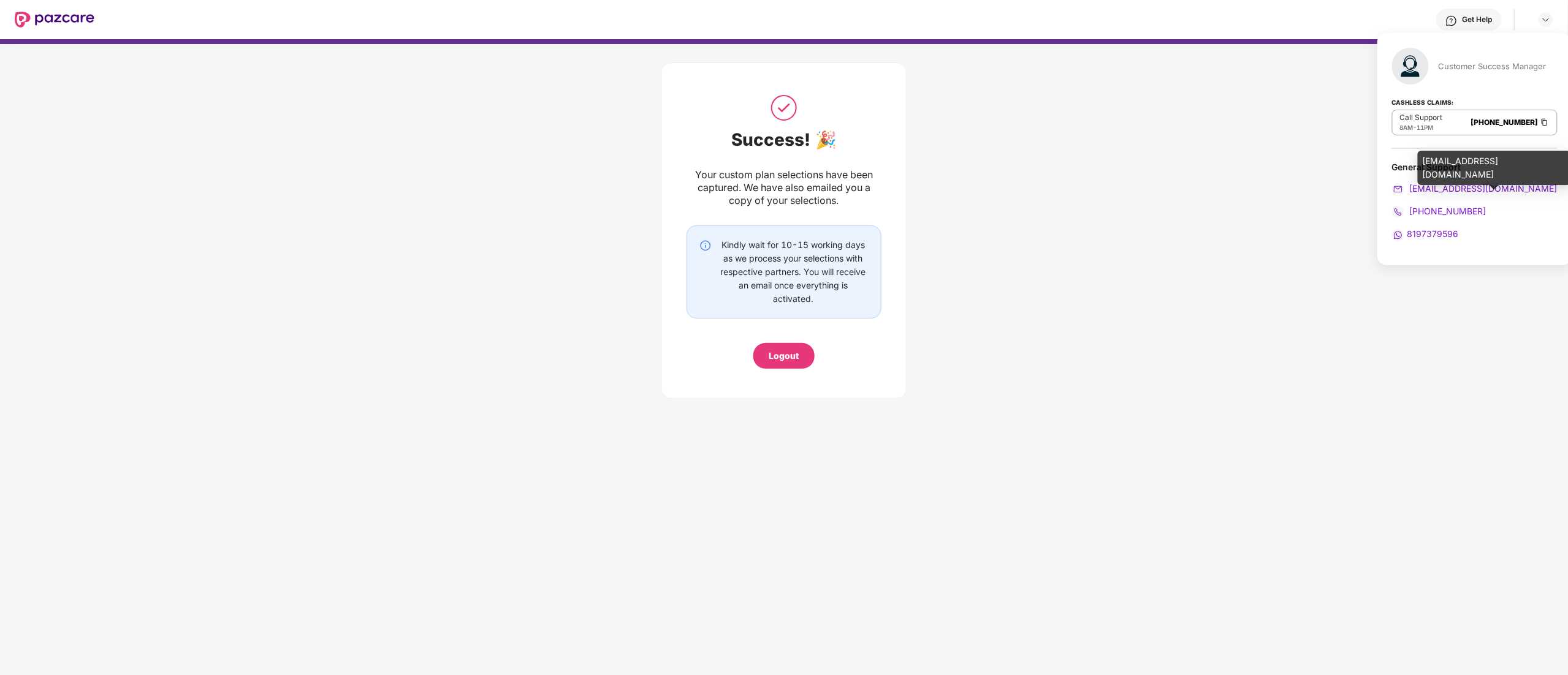
click at [1451, 187] on span "[EMAIL_ADDRESS][DOMAIN_NAME]" at bounding box center [1483, 188] width 150 height 10
click at [1514, 187] on div "[EMAIL_ADDRESS][DOMAIN_NAME]" at bounding box center [1475, 188] width 166 height 14
